Goal: Navigation & Orientation: Find specific page/section

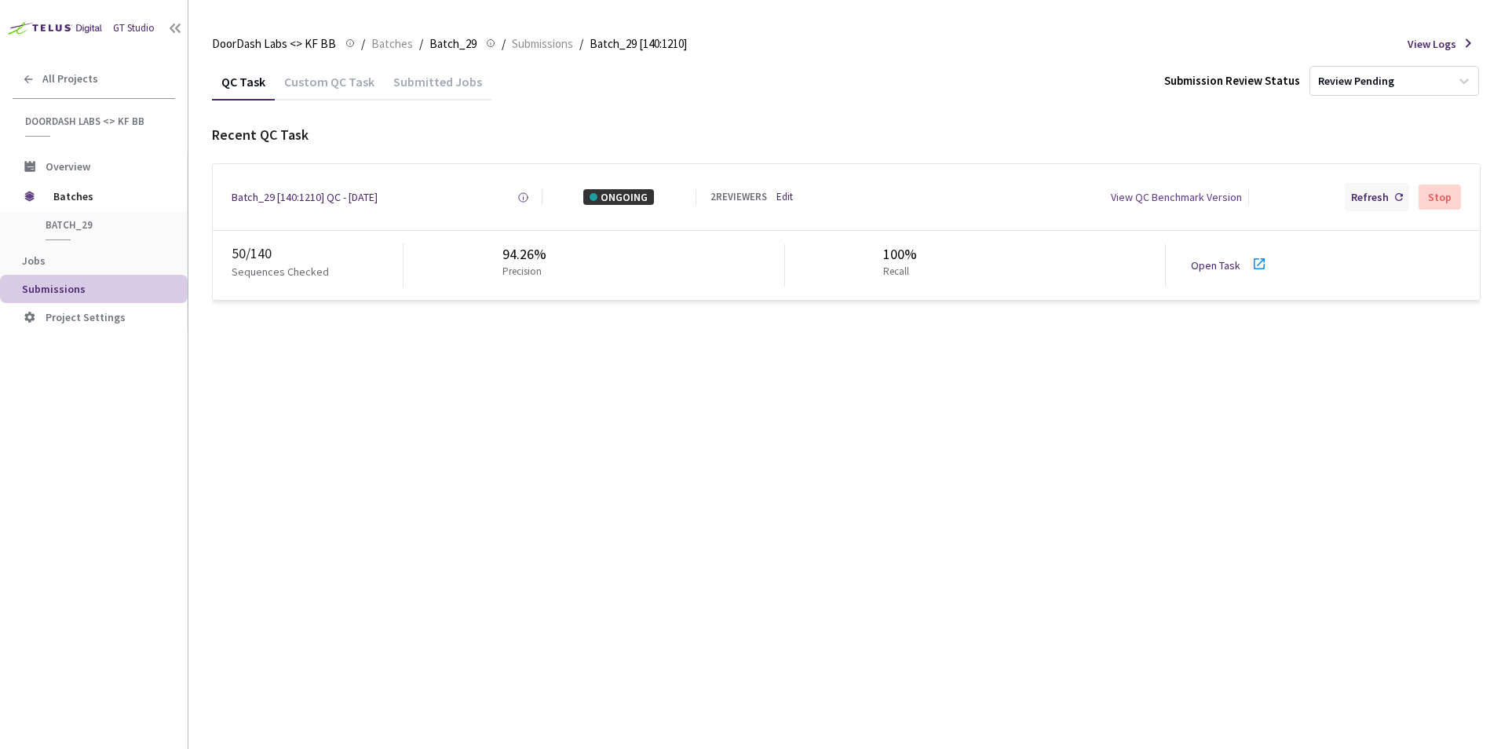
click at [1380, 195] on div "Refresh" at bounding box center [1370, 197] width 38 height 16
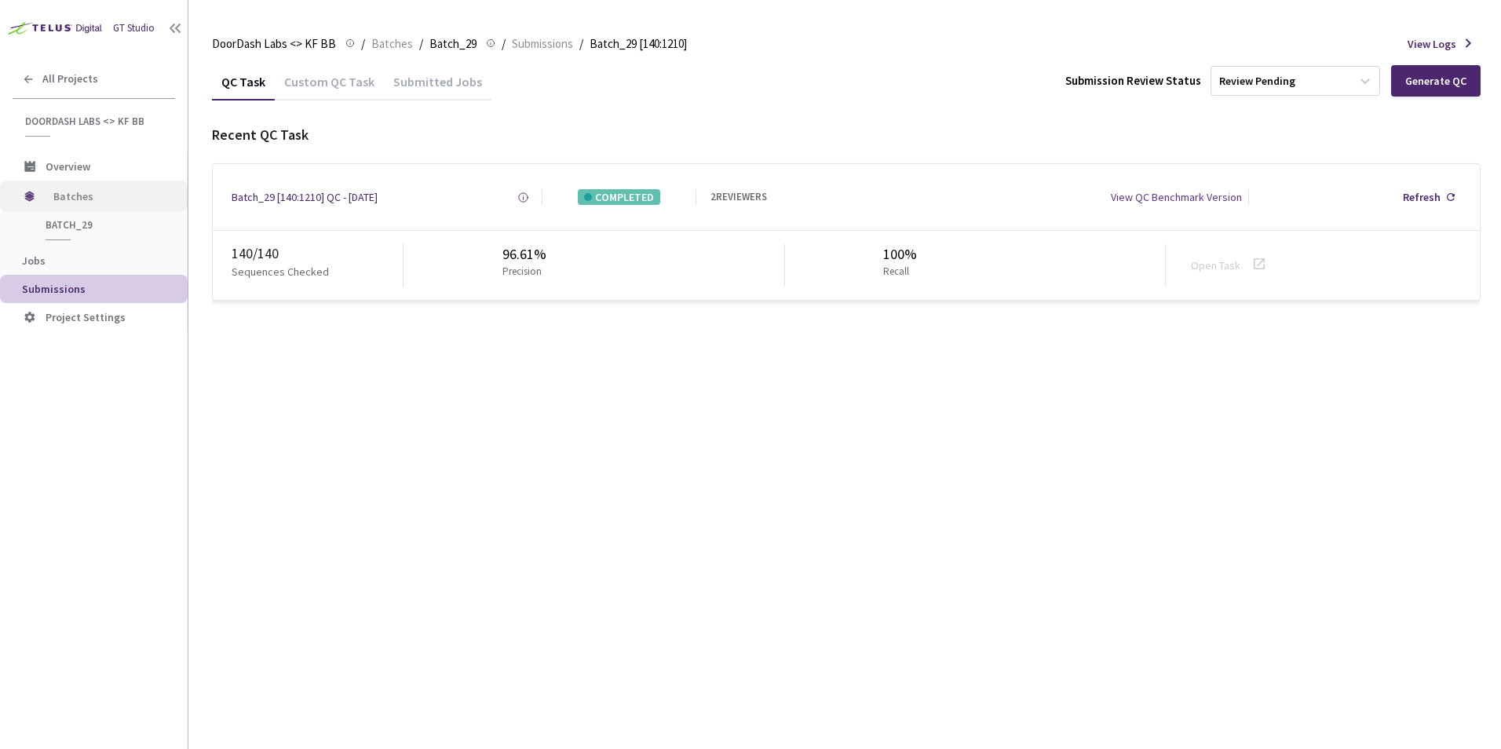
click at [85, 196] on span "Batches" at bounding box center [107, 196] width 108 height 31
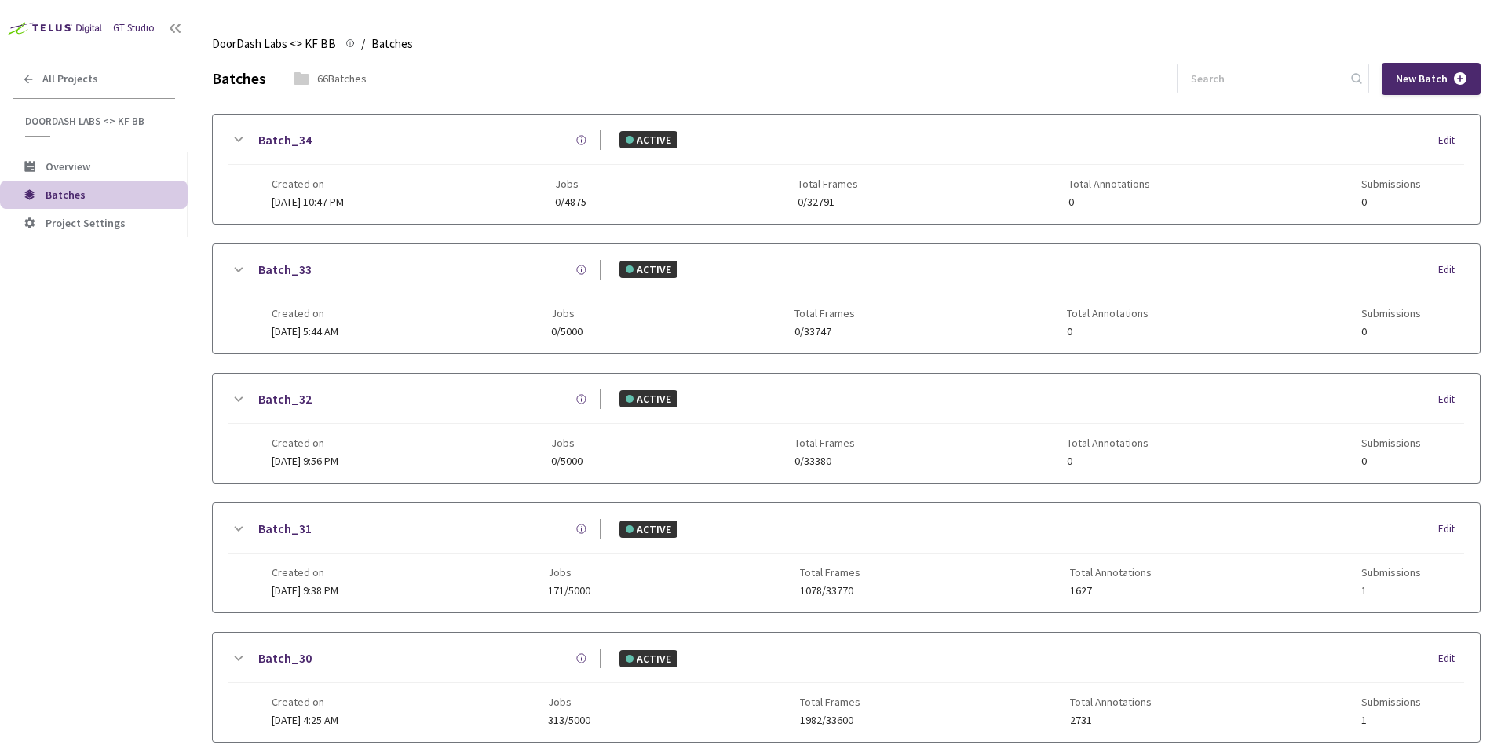
scroll to position [716, 0]
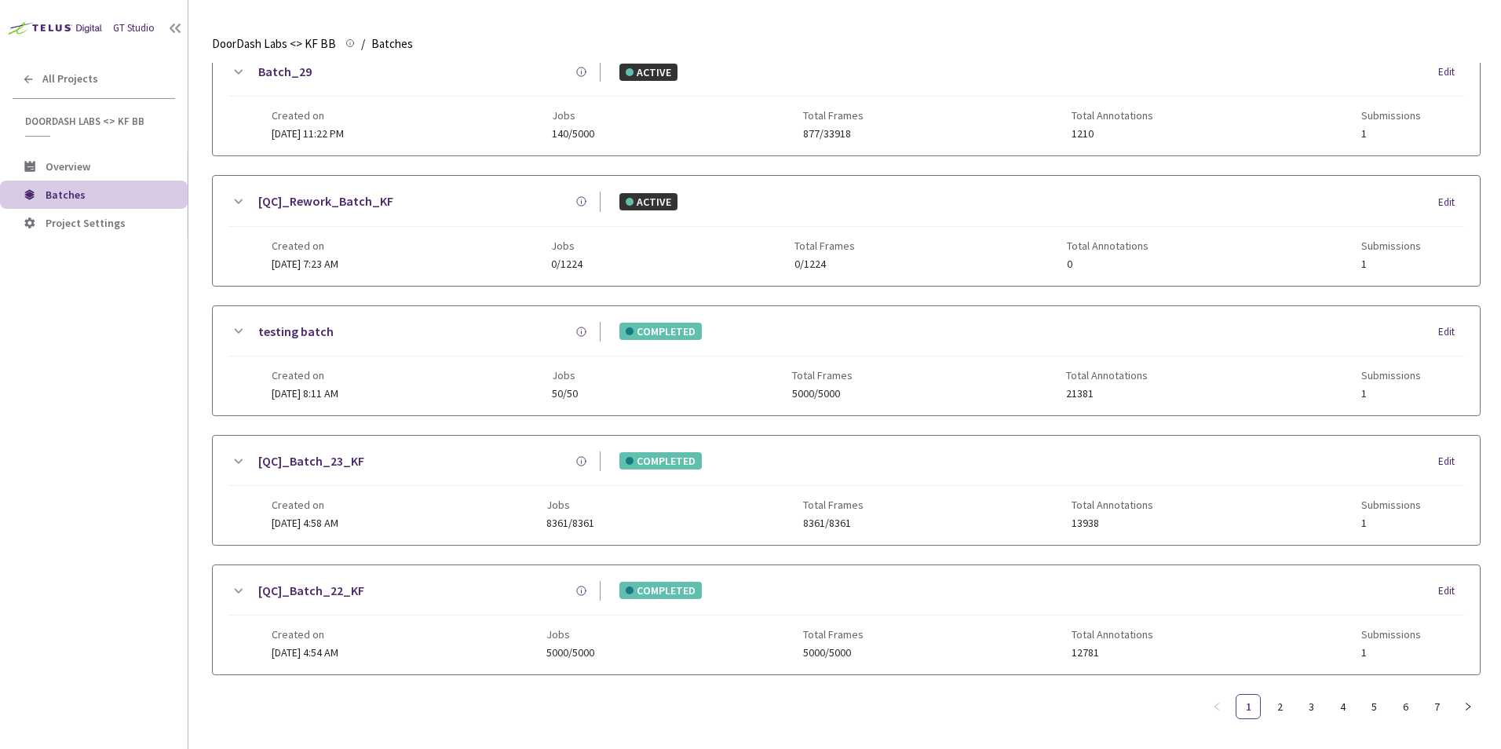
click at [85, 196] on span "Batches" at bounding box center [110, 194] width 129 height 13
click at [69, 188] on span "Batches" at bounding box center [66, 195] width 40 height 14
click at [64, 162] on span "Overview" at bounding box center [68, 166] width 45 height 14
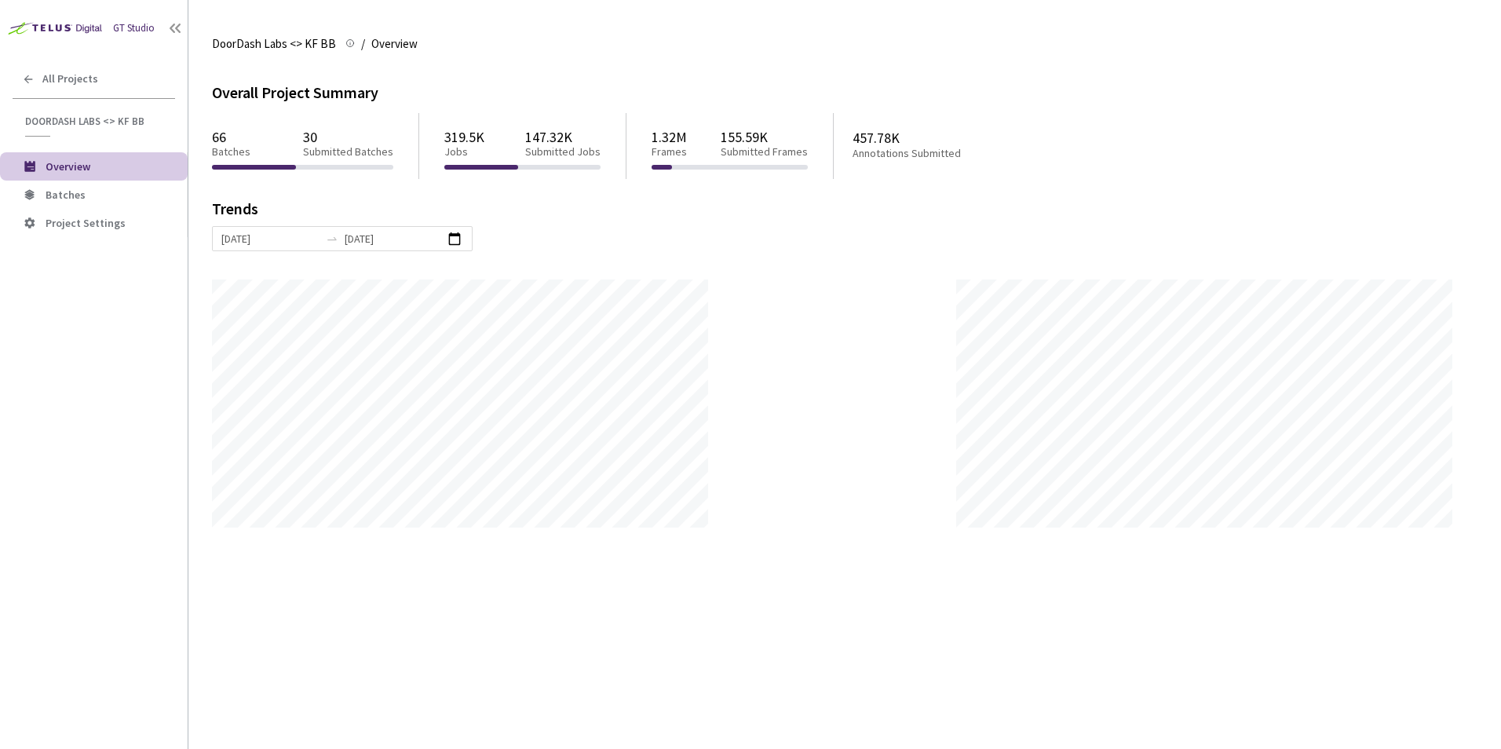
scroll to position [749, 1501]
click at [68, 190] on span "Batches" at bounding box center [66, 195] width 40 height 14
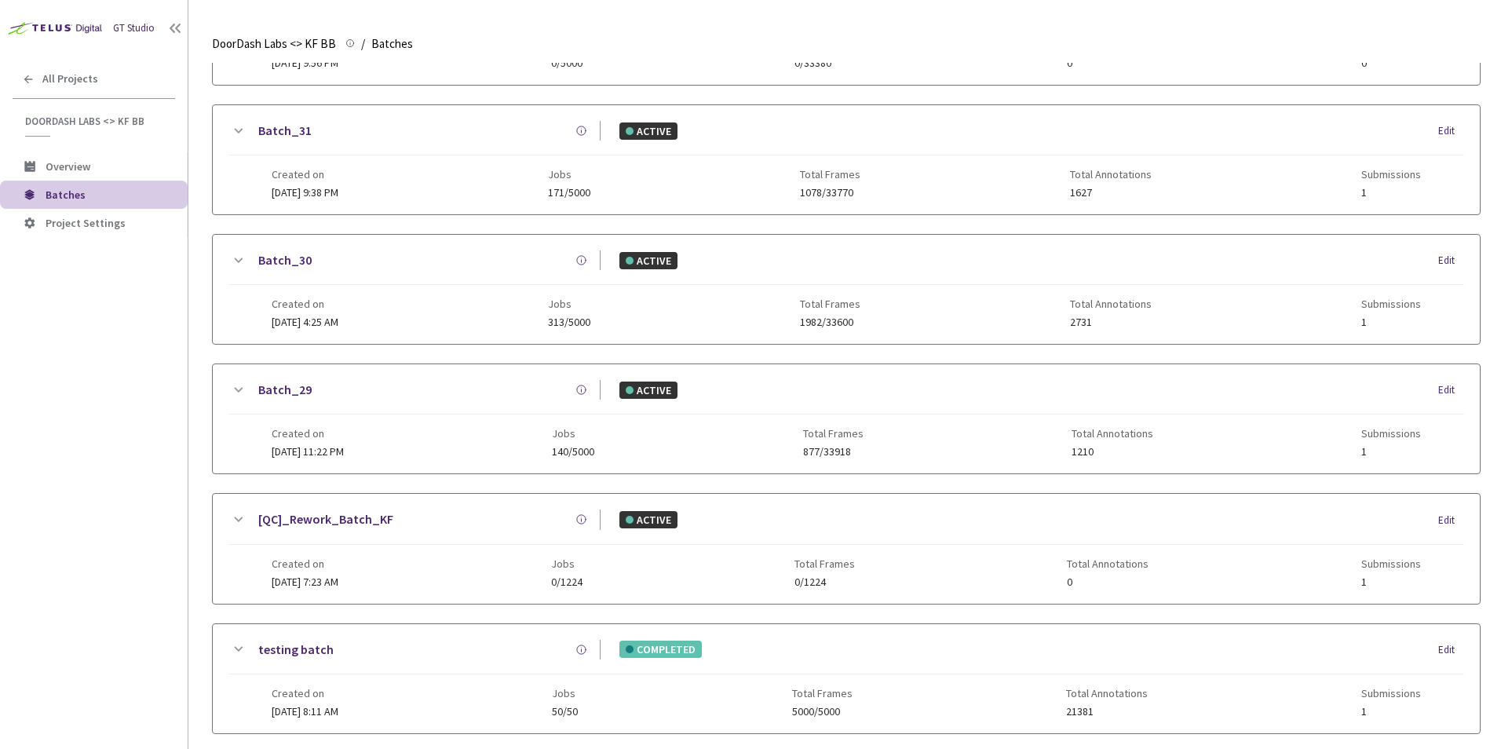
scroll to position [399, 0]
click at [860, 297] on span "Total Frames" at bounding box center [830, 302] width 60 height 13
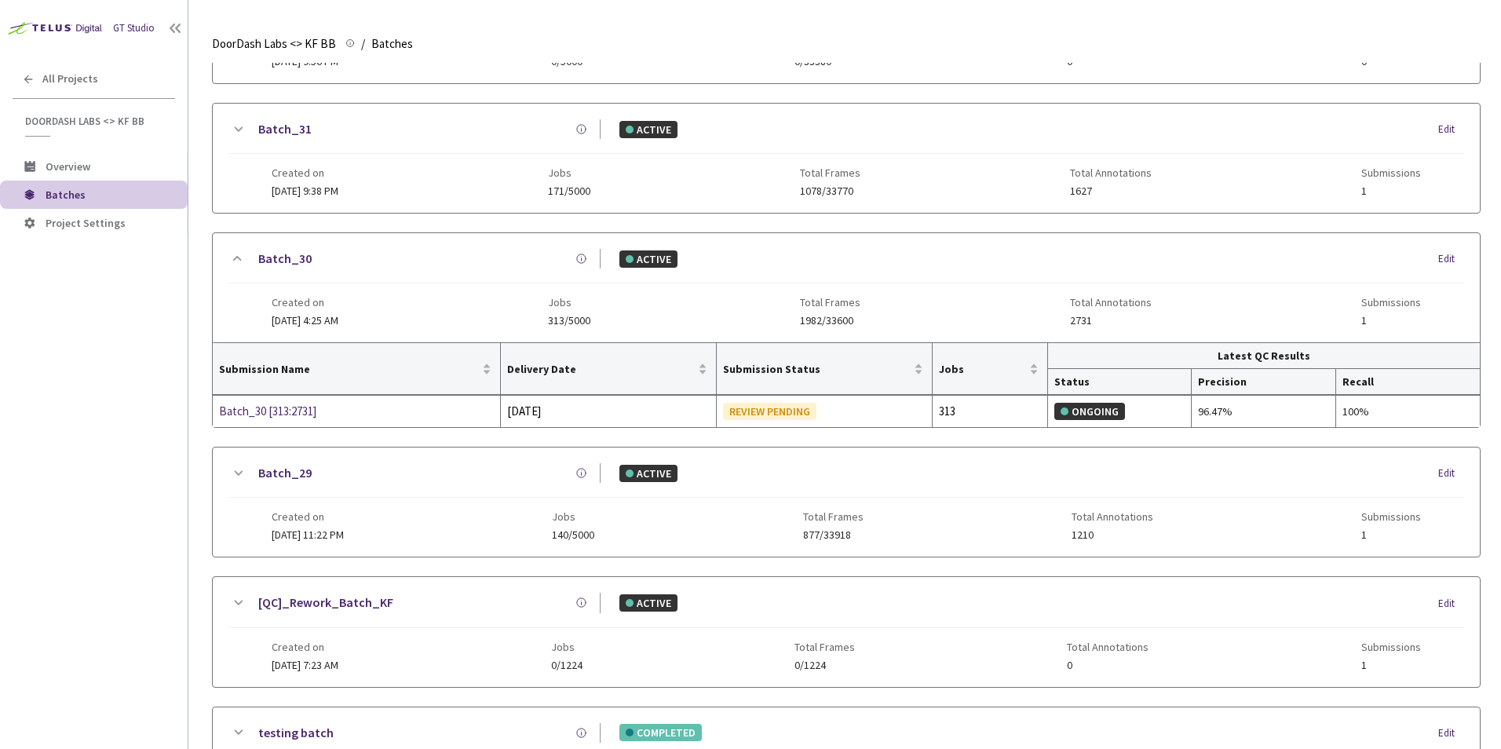
click at [677, 313] on div "Created on [DATE] 4:25 AM Jobs 313/5000 Total Frames 1982/33600 Total Annotatio…" at bounding box center [846, 304] width 1149 height 43
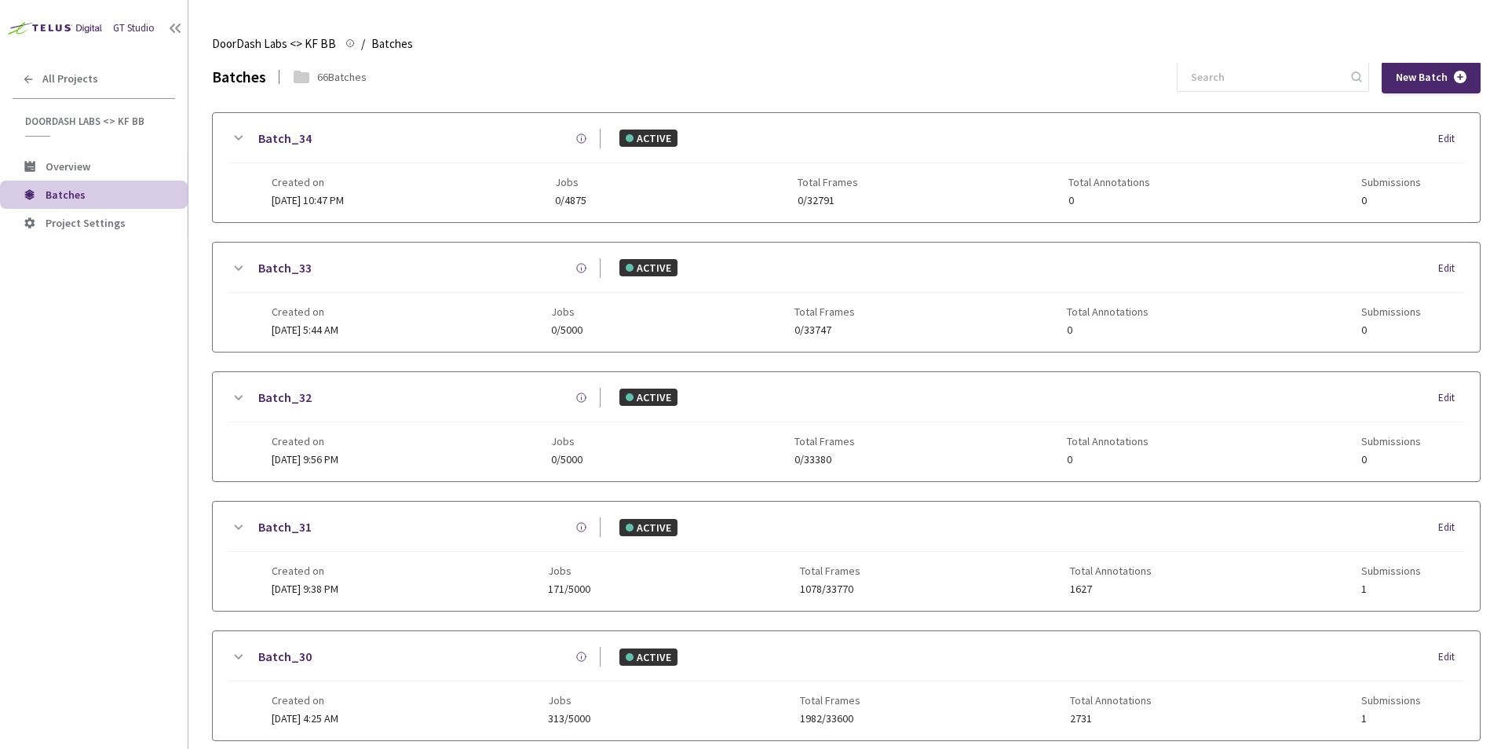
scroll to position [0, 0]
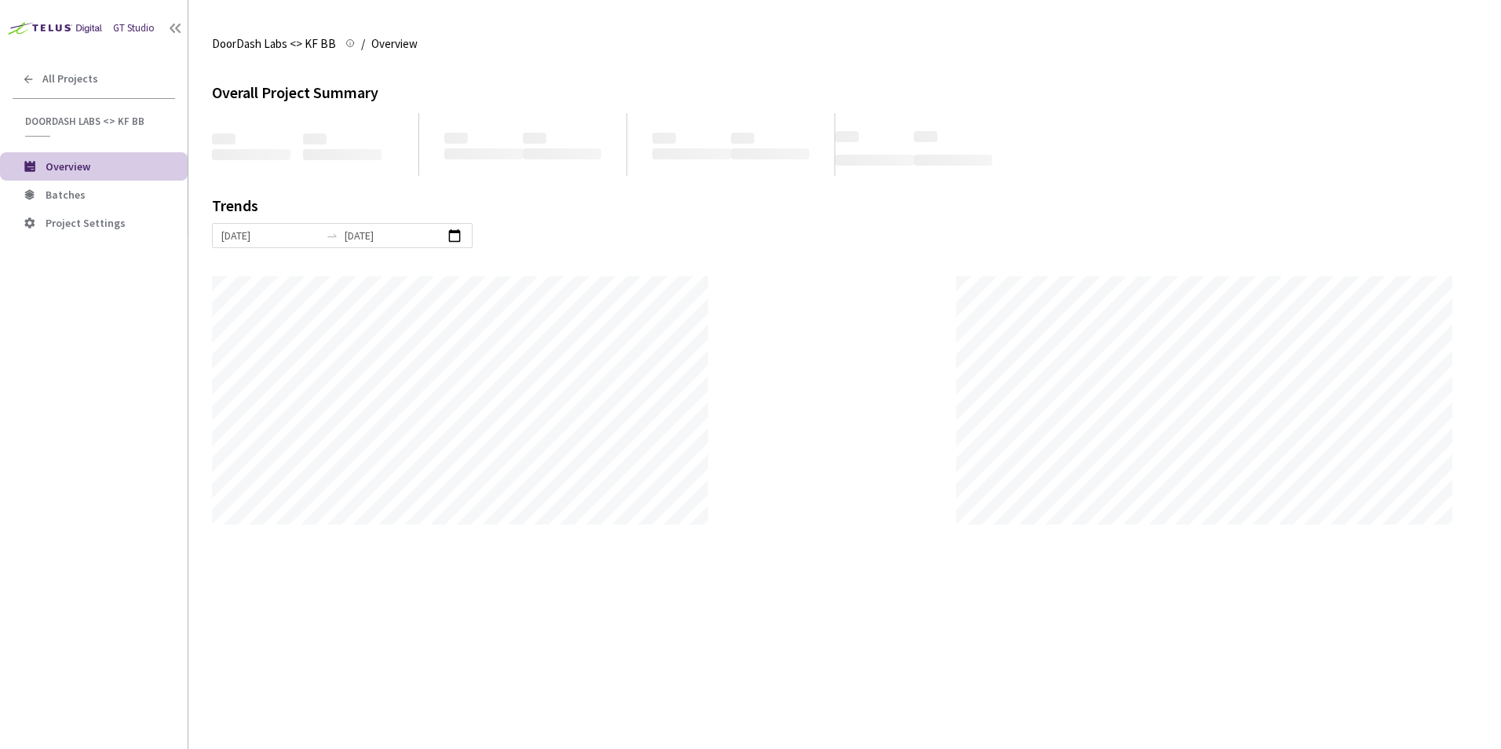
scroll to position [749, 1501]
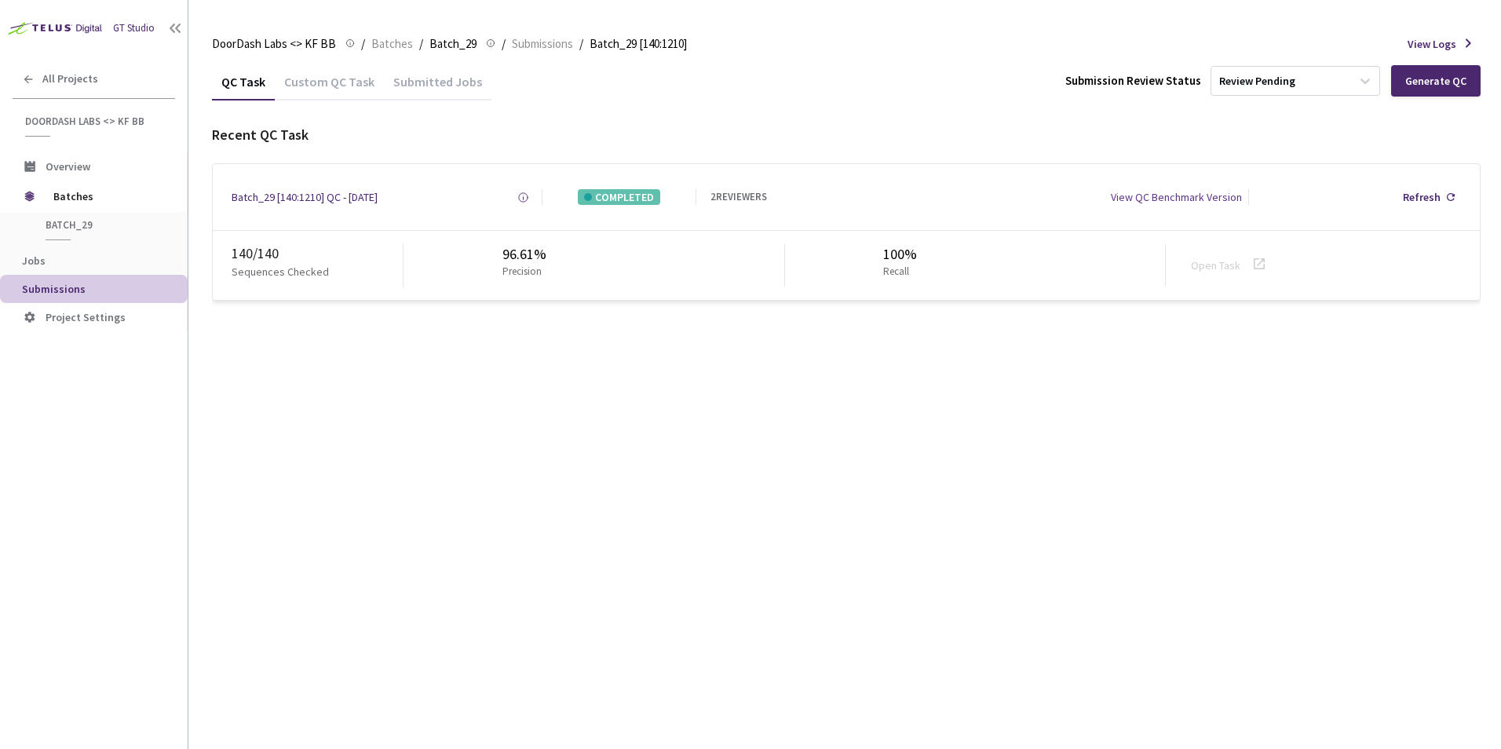
click at [524, 421] on div "QC Task Custom QC Task Submitted Jobs Submission Review Status Review Pending G…" at bounding box center [846, 406] width 1268 height 686
click at [211, 316] on main "DoorDash Labs <> KF BB DoorDash Labs <> KF BB / Batches / Batch_29 Batch_29 / S…" at bounding box center [844, 374] width 1312 height 749
